Goal: Task Accomplishment & Management: Complete application form

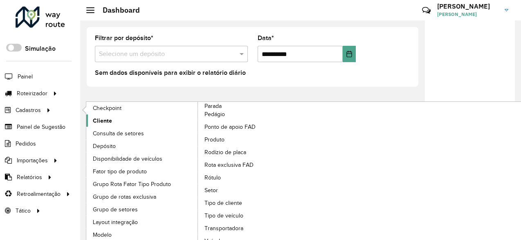
click at [123, 125] on link "Cliente" at bounding box center [142, 120] width 112 height 12
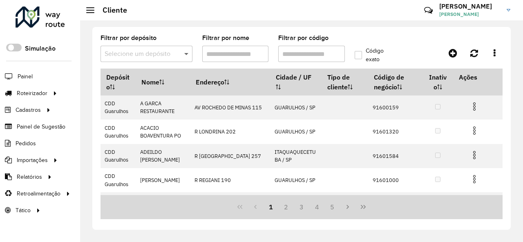
click at [187, 50] on span at bounding box center [187, 54] width 10 height 10
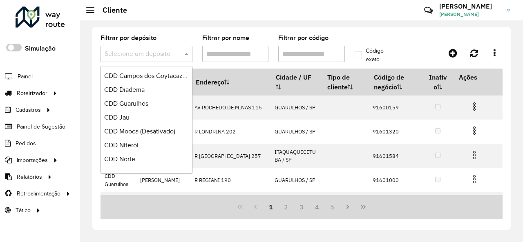
scroll to position [172, 0]
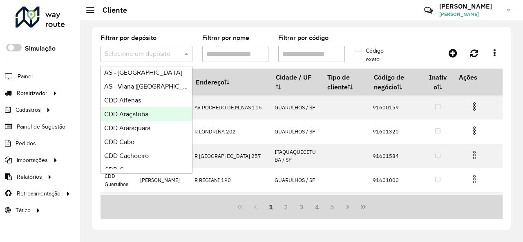
click at [155, 115] on div "CDD Araçatuba" at bounding box center [146, 115] width 91 height 14
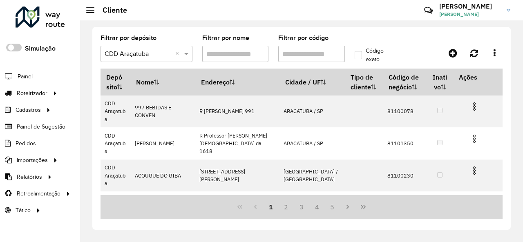
click at [323, 53] on input "Filtrar por código" at bounding box center [311, 54] width 67 height 16
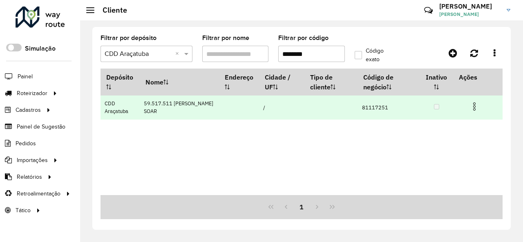
type input "********"
click at [478, 104] on img at bounding box center [475, 107] width 10 height 10
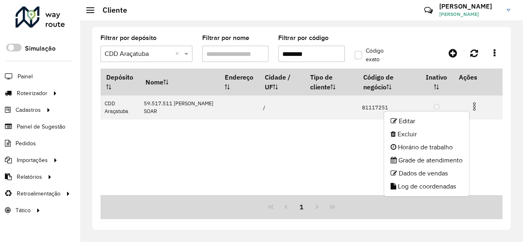
click at [450, 114] on ul "Editar Excluir Horário de trabalho Grade de atendimento Dados de vendas Log de …" at bounding box center [427, 154] width 86 height 86
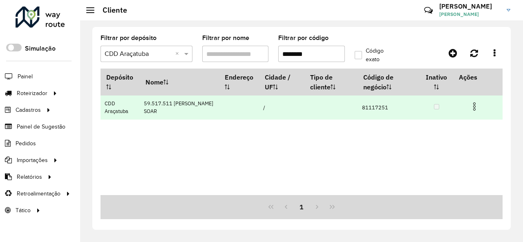
drag, startPoint x: 486, startPoint y: 101, endPoint x: 479, endPoint y: 103, distance: 6.9
click at [485, 101] on td at bounding box center [478, 106] width 49 height 20
click at [473, 108] on img at bounding box center [475, 107] width 10 height 10
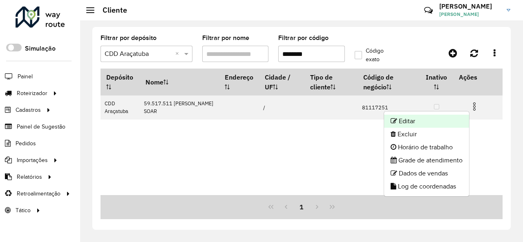
click at [449, 120] on li "Editar" at bounding box center [426, 121] width 85 height 13
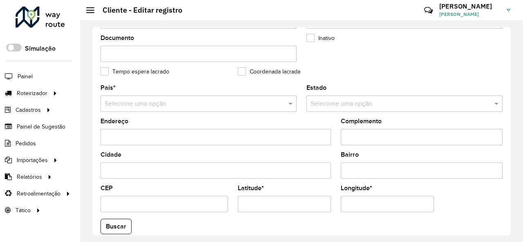
scroll to position [204, 0]
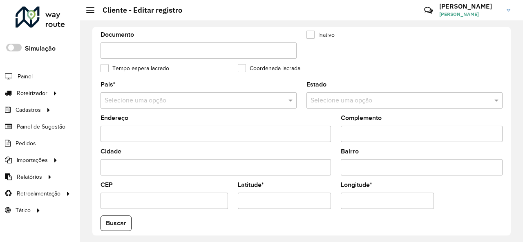
click at [228, 98] on input "text" at bounding box center [191, 101] width 172 height 10
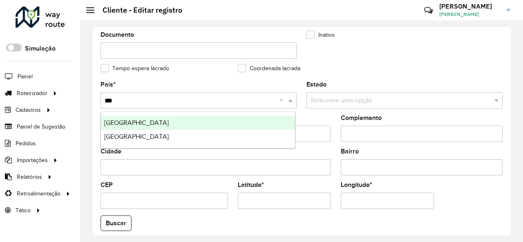
type input "****"
click at [186, 119] on div "[GEOGRAPHIC_DATA]" at bounding box center [198, 123] width 194 height 14
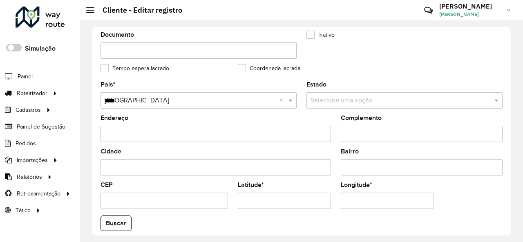
click at [336, 117] on formly-field "Complemento" at bounding box center [422, 132] width 172 height 34
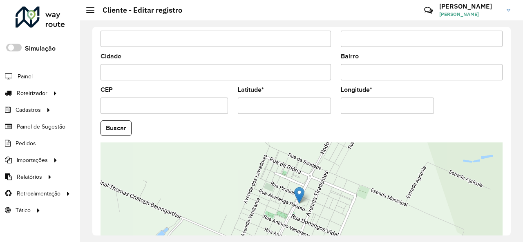
scroll to position [327, 0]
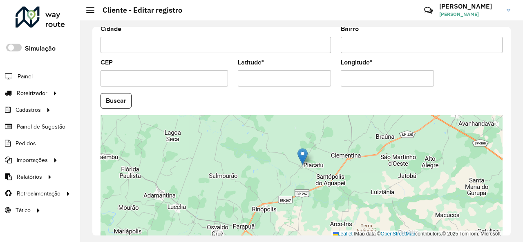
drag, startPoint x: 251, startPoint y: 75, endPoint x: 318, endPoint y: 76, distance: 67.1
click at [318, 76] on input "Latitude *" at bounding box center [284, 78] width 93 height 16
type input "**********"
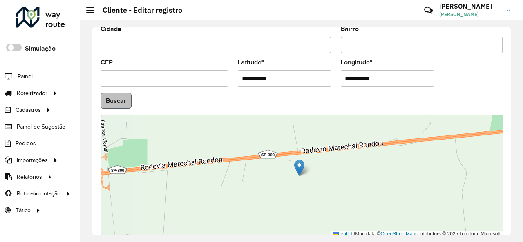
type input "**********"
click at [103, 102] on hb-app "Aguarde... Pop-up bloqueado! Seu navegador bloqueou automáticamente a abertura …" at bounding box center [261, 121] width 523 height 242
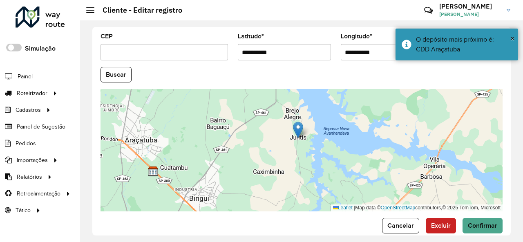
scroll to position [364, 0]
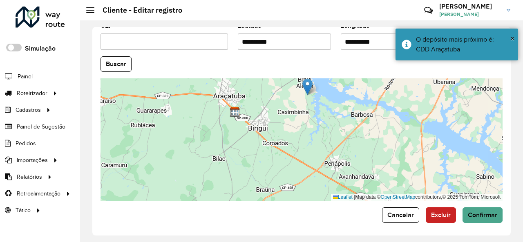
drag, startPoint x: 324, startPoint y: 109, endPoint x: 327, endPoint y: 94, distance: 14.9
click at [327, 94] on div "Leaflet | Map data © OpenStreetMap contributors,© 2025 TomTom, Microsoft" at bounding box center [302, 140] width 402 height 123
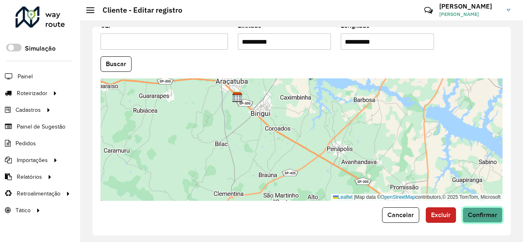
click at [481, 215] on span "Confirmar" at bounding box center [482, 215] width 29 height 7
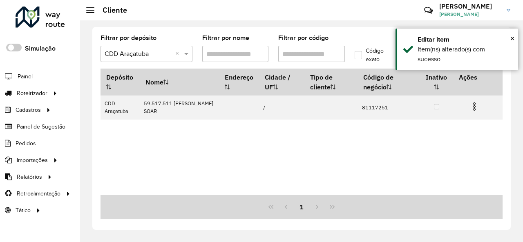
drag, startPoint x: 291, startPoint y: 52, endPoint x: 327, endPoint y: 53, distance: 36.4
click at [327, 53] on input "Filtrar por código" at bounding box center [311, 54] width 67 height 16
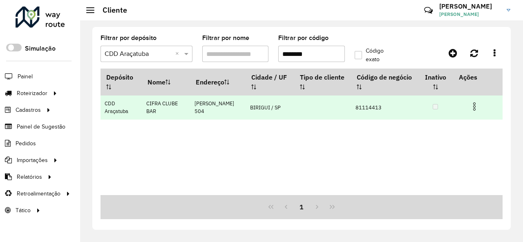
type input "********"
click at [477, 105] on img at bounding box center [475, 107] width 10 height 10
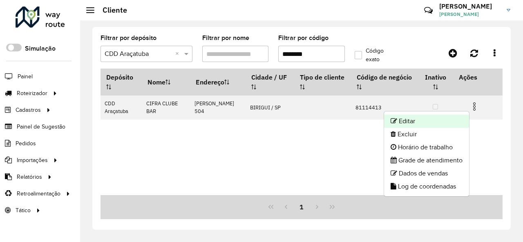
click at [438, 119] on li "Editar" at bounding box center [426, 121] width 85 height 13
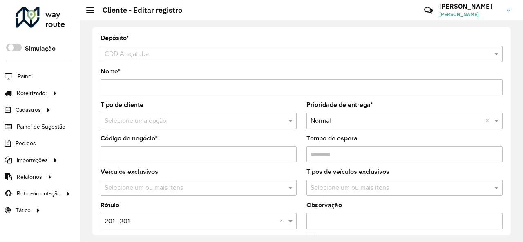
click at [177, 123] on input "text" at bounding box center [191, 122] width 172 height 10
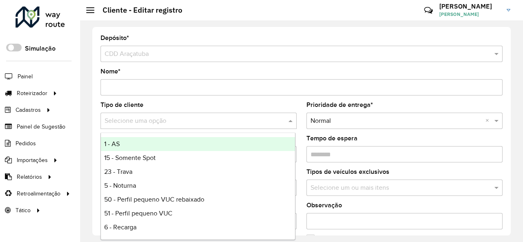
type input "*"
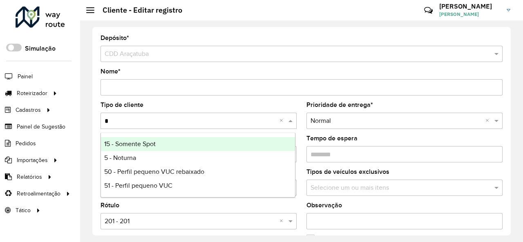
click at [137, 150] on div "15 - Somente Spot" at bounding box center [198, 144] width 194 height 14
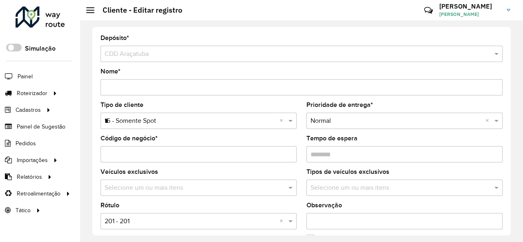
click at [160, 114] on div "Selecione uma opção × 15 - Somente Spot * ×" at bounding box center [199, 121] width 196 height 16
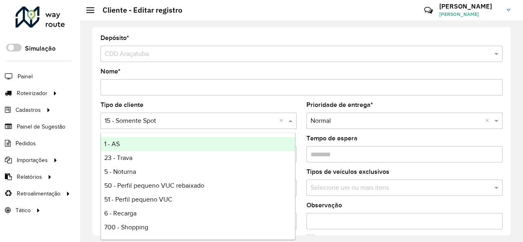
type input "*"
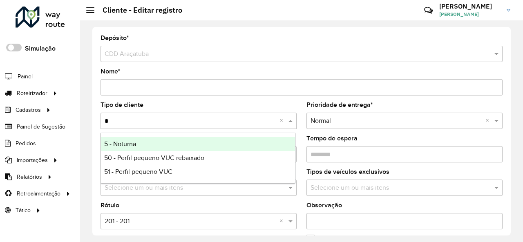
click at [155, 146] on div "5 - Noturna" at bounding box center [198, 144] width 194 height 14
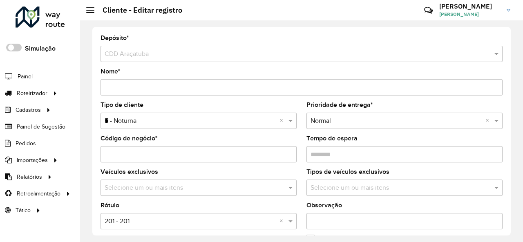
click at [172, 220] on input "text" at bounding box center [191, 222] width 172 height 10
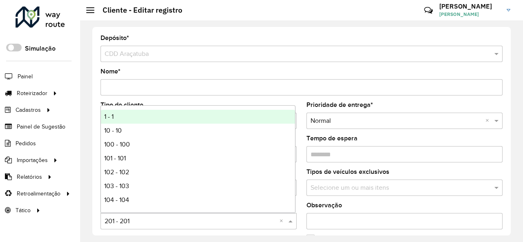
type input "*"
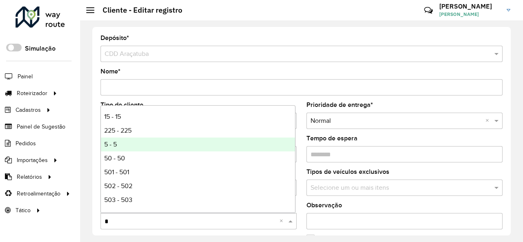
click at [159, 143] on div "5 - 5" at bounding box center [198, 145] width 194 height 14
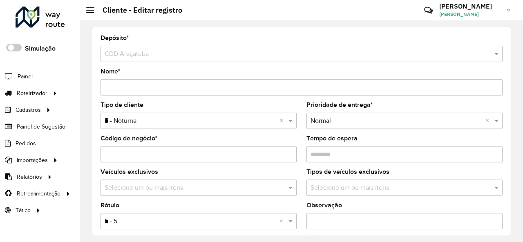
click at [297, 125] on formly-field "Tipo de cliente Selecione uma opção × 5 - Noturna * ×" at bounding box center [199, 119] width 206 height 34
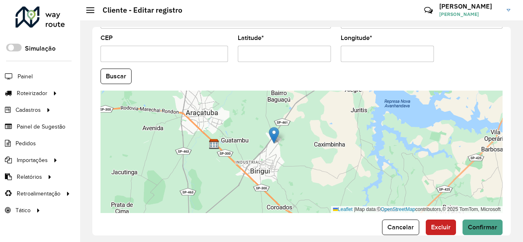
scroll to position [364, 0]
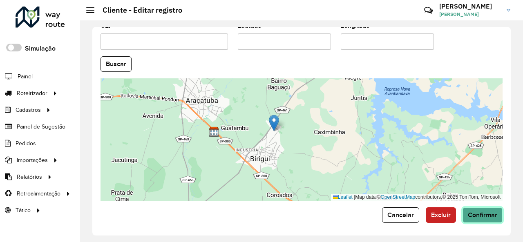
click at [478, 208] on button "Confirmar" at bounding box center [483, 216] width 40 height 16
